Goal: Task Accomplishment & Management: Manage account settings

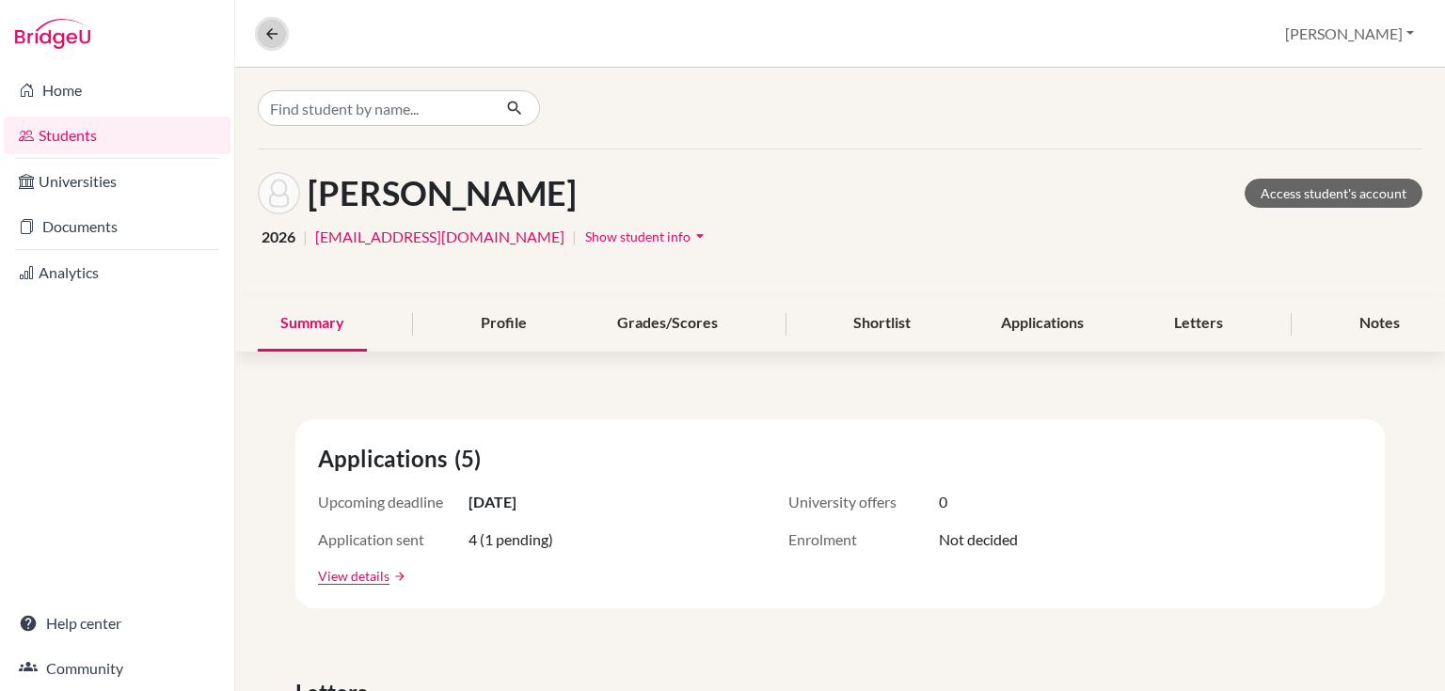
click at [266, 33] on icon at bounding box center [271, 33] width 17 height 17
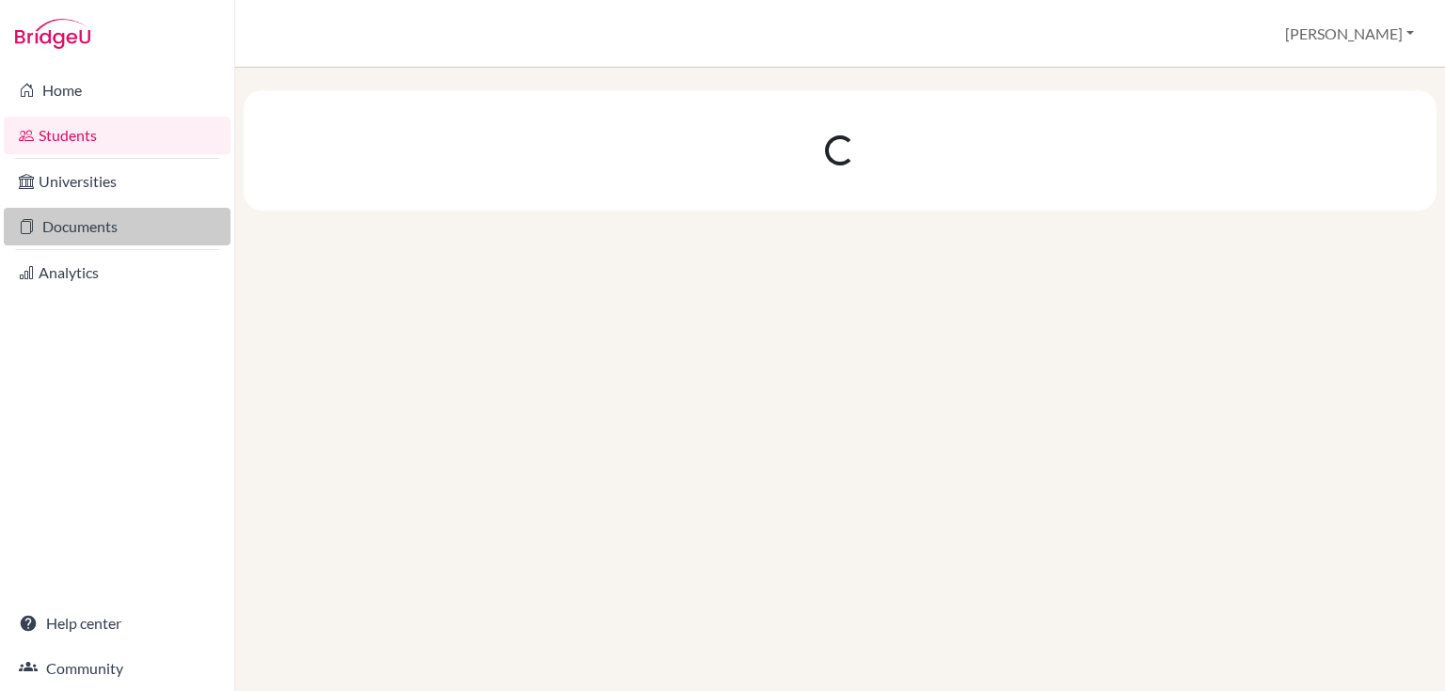
click at [78, 233] on link "Documents" at bounding box center [117, 227] width 227 height 38
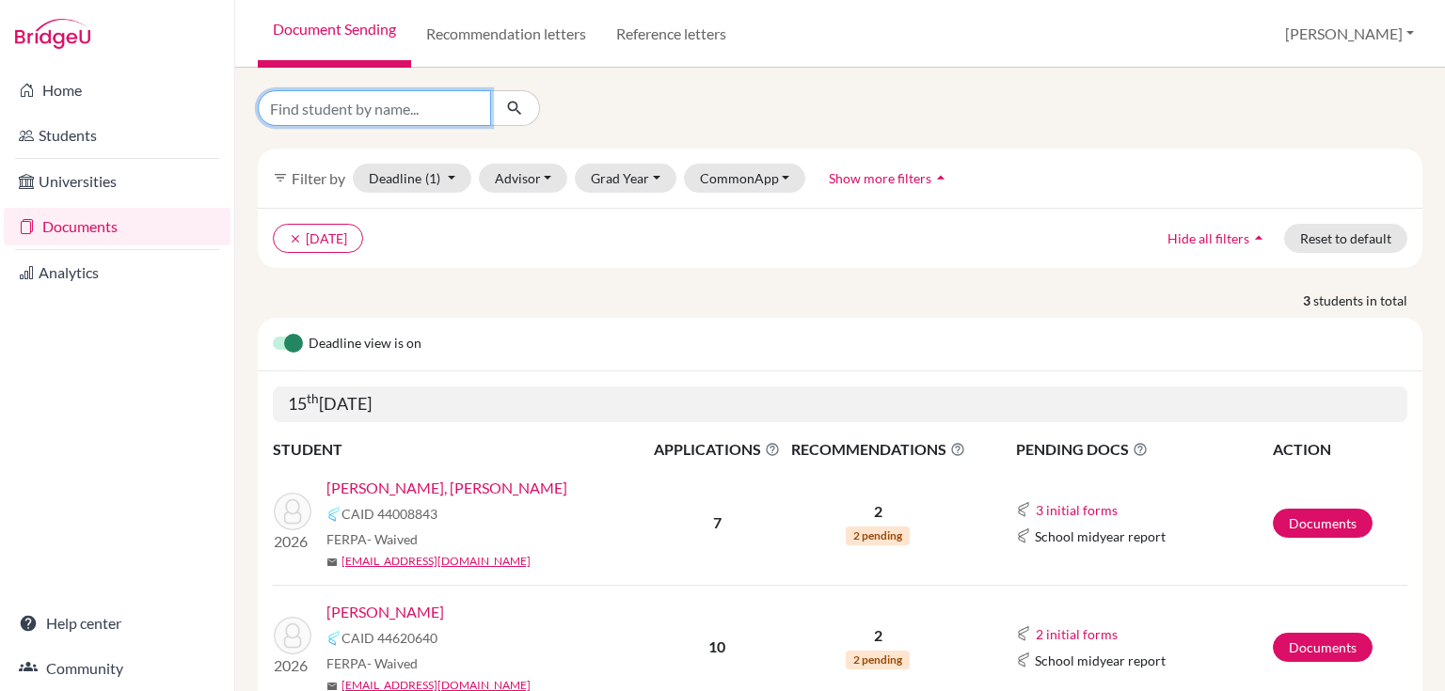
click at [342, 115] on input "Find student by name..." at bounding box center [374, 108] width 233 height 36
type input "thea"
click button "submit" at bounding box center [515, 108] width 50 height 36
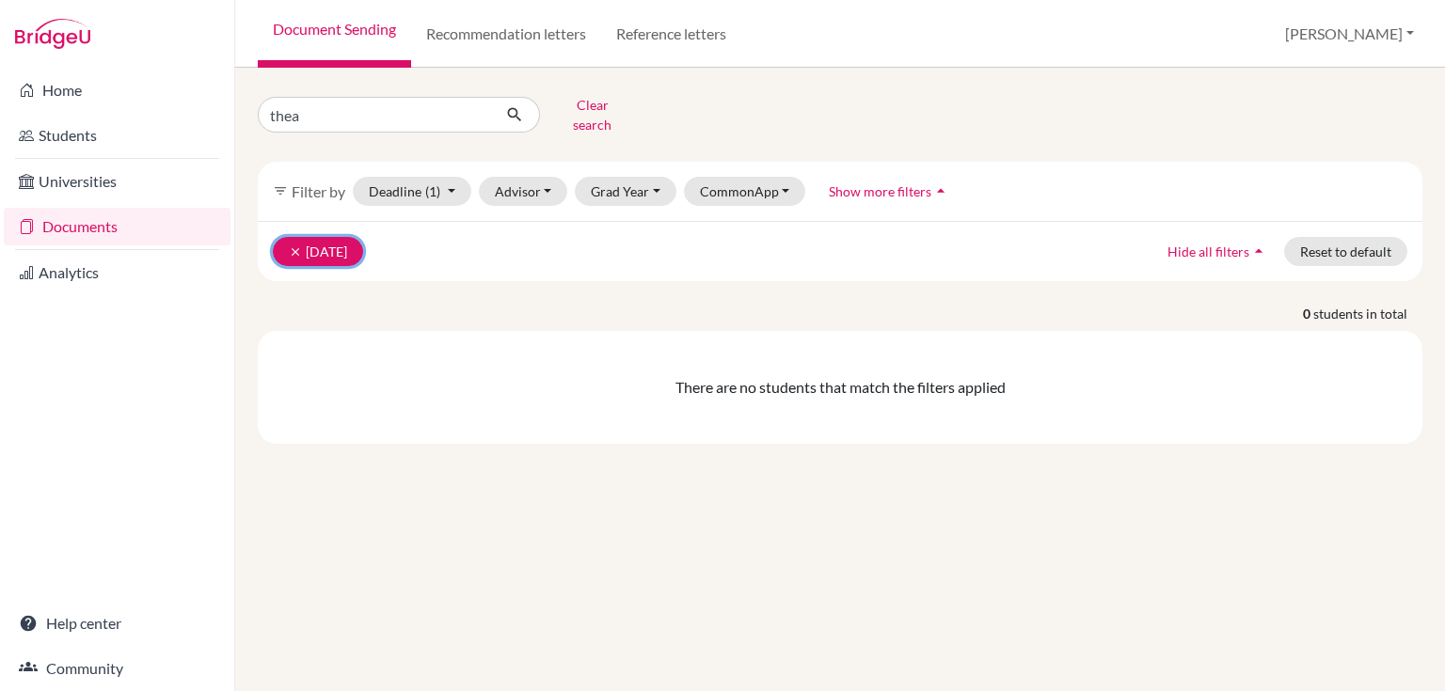
click at [298, 246] on icon "clear" at bounding box center [295, 252] width 13 height 13
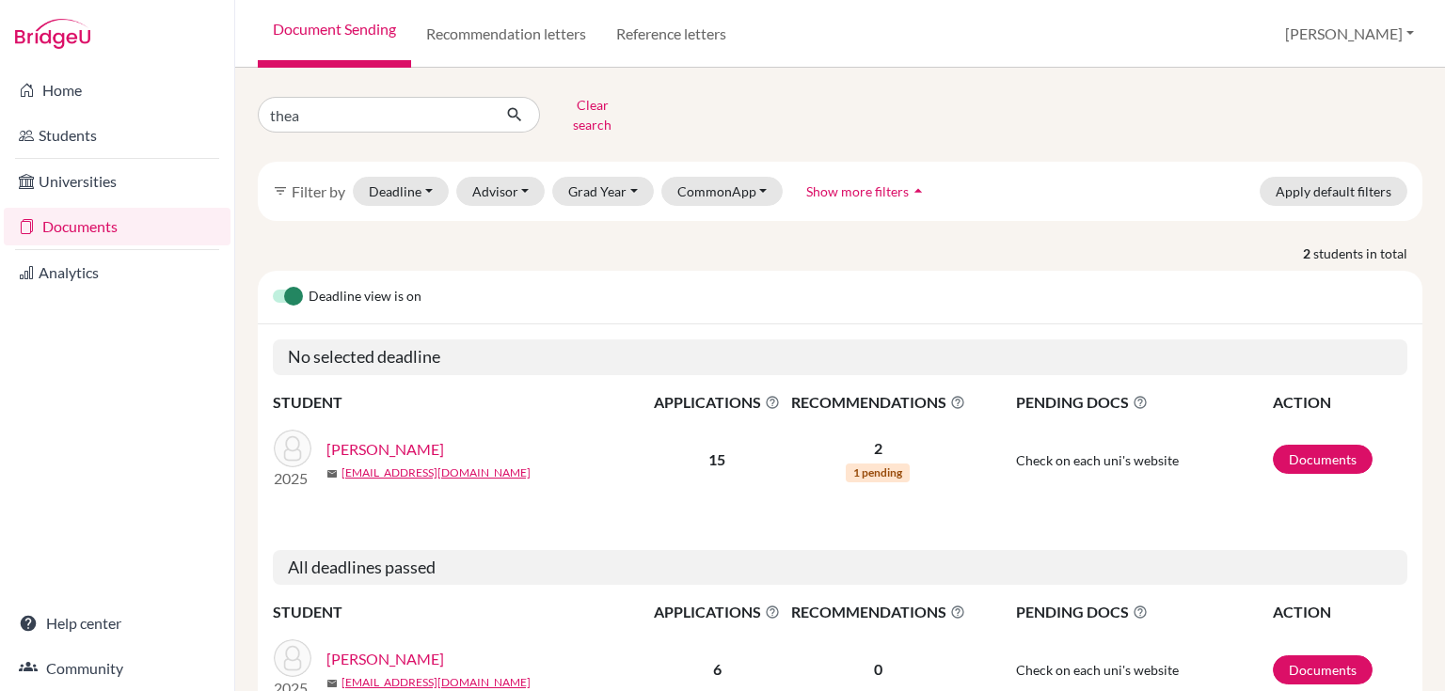
click at [391, 438] on link "[PERSON_NAME]" at bounding box center [385, 449] width 118 height 23
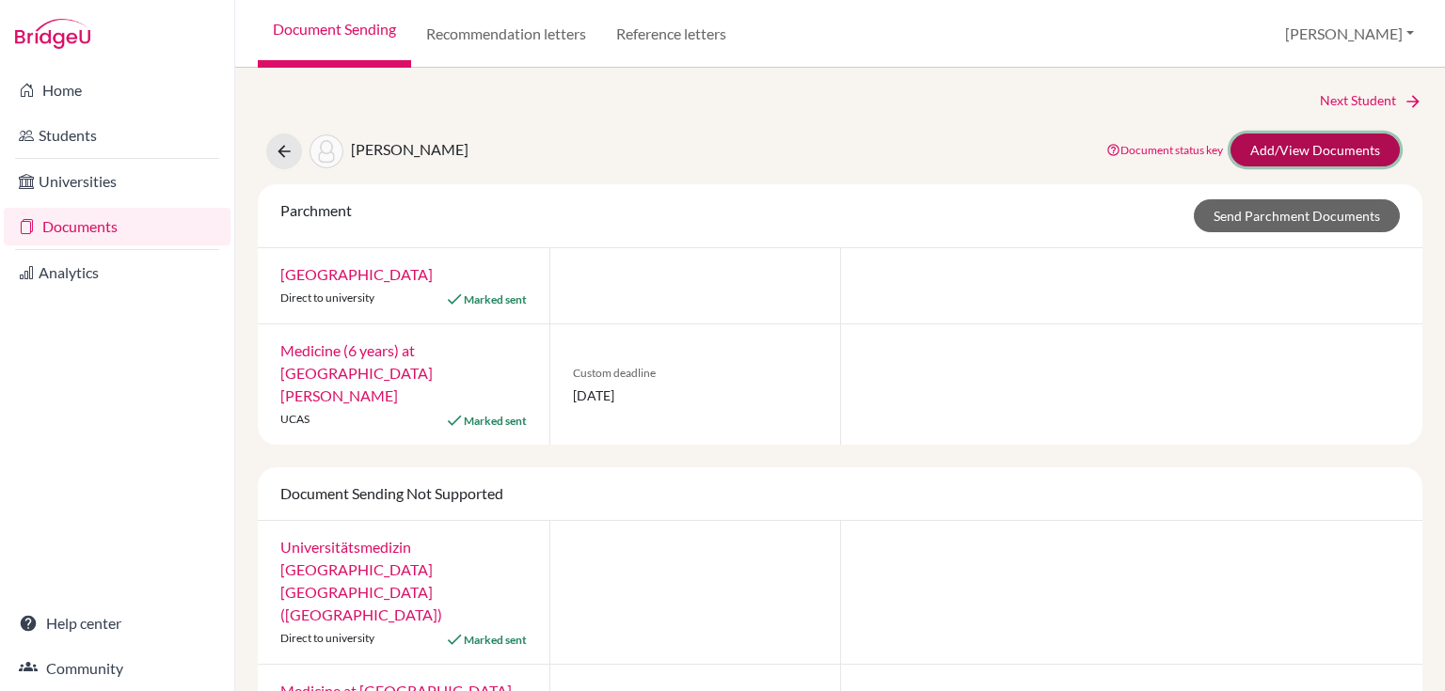
click at [1261, 145] on link "Add/View Documents" at bounding box center [1315, 150] width 169 height 33
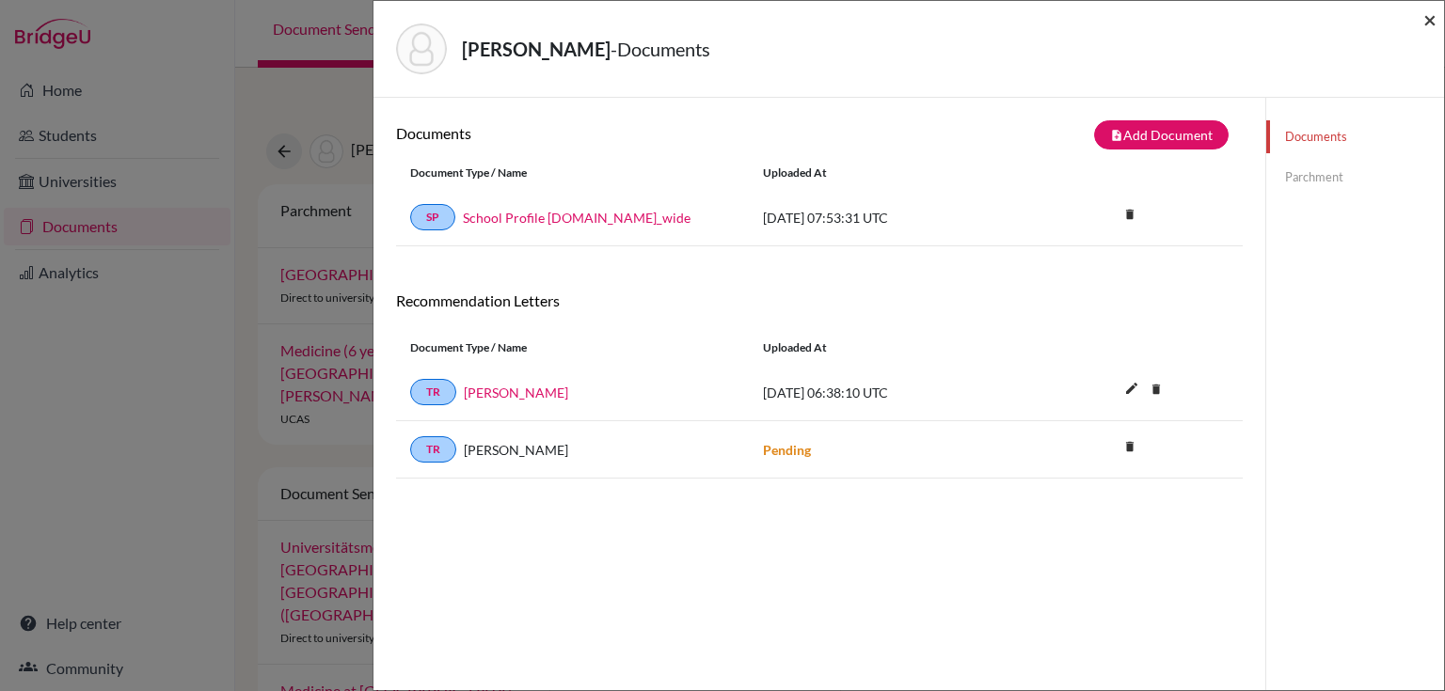
click at [1426, 19] on span "×" at bounding box center [1429, 19] width 13 height 27
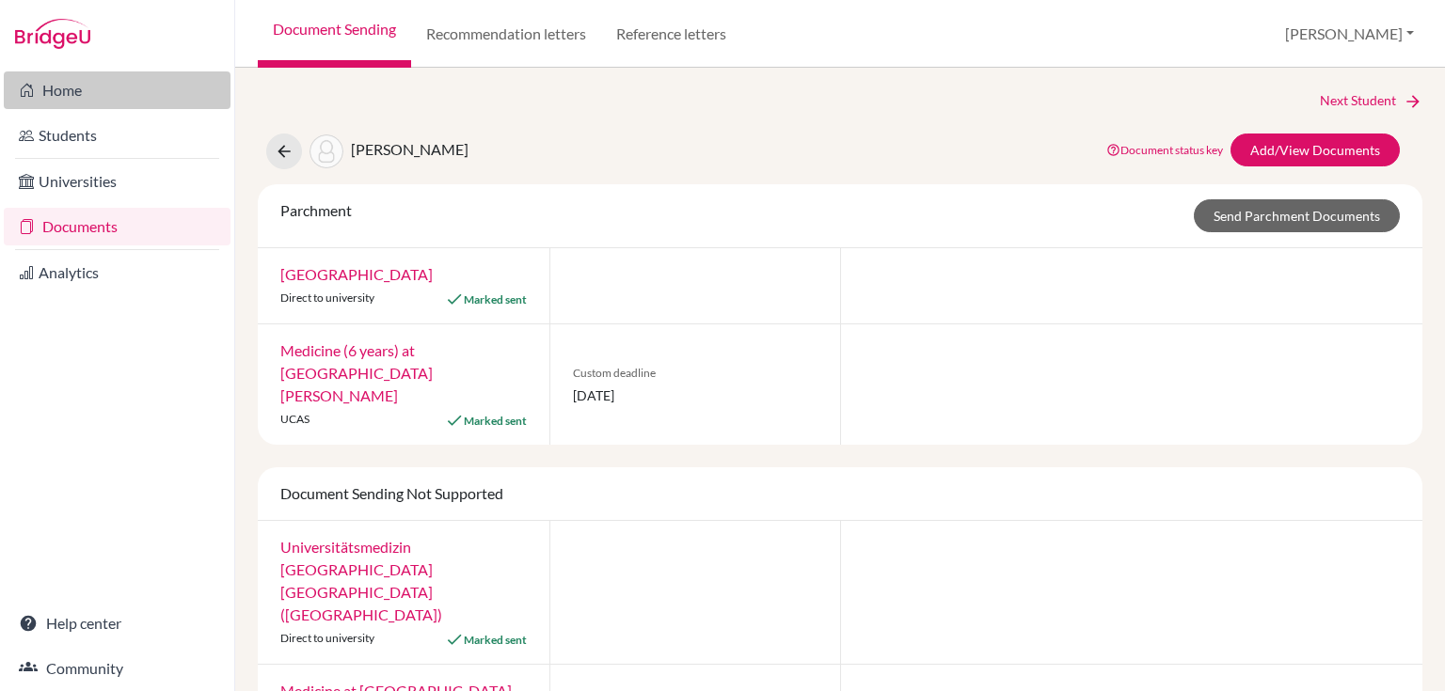
click at [87, 100] on link "Home" at bounding box center [117, 90] width 227 height 38
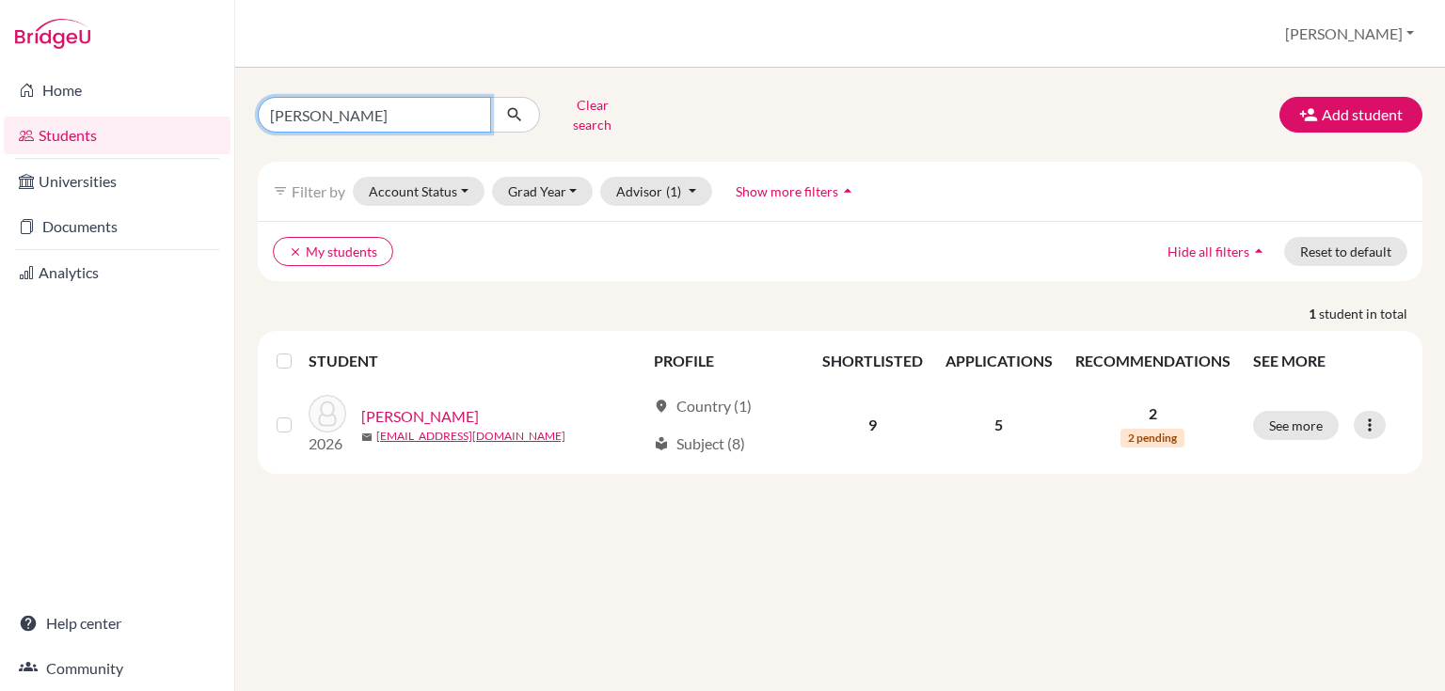
drag, startPoint x: 285, startPoint y: 110, endPoint x: 270, endPoint y: 113, distance: 15.3
click at [270, 113] on input "leonardo" at bounding box center [374, 115] width 233 height 36
type input "iti"
click button "submit" at bounding box center [515, 115] width 50 height 36
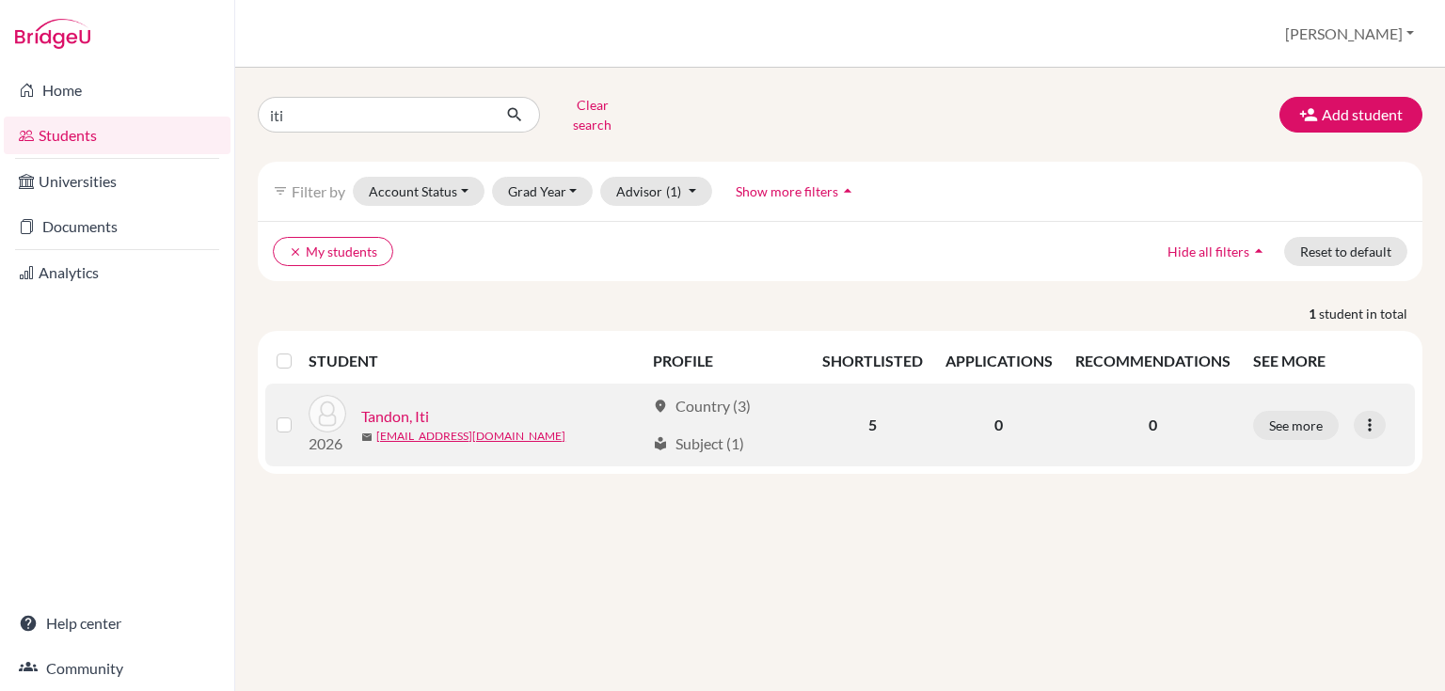
click at [420, 405] on link "Tandon, Iti" at bounding box center [395, 416] width 68 height 23
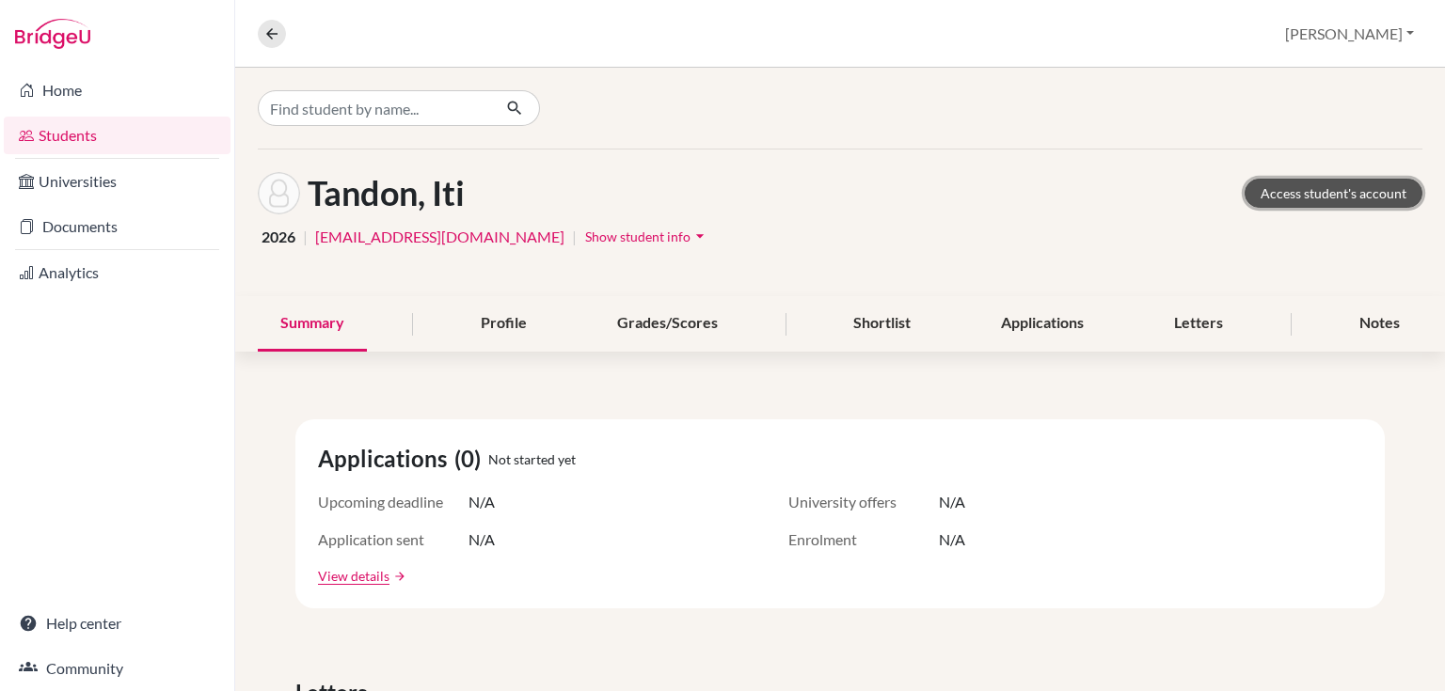
click at [1271, 195] on link "Access student's account" at bounding box center [1334, 193] width 178 height 29
